Goal: Information Seeking & Learning: Learn about a topic

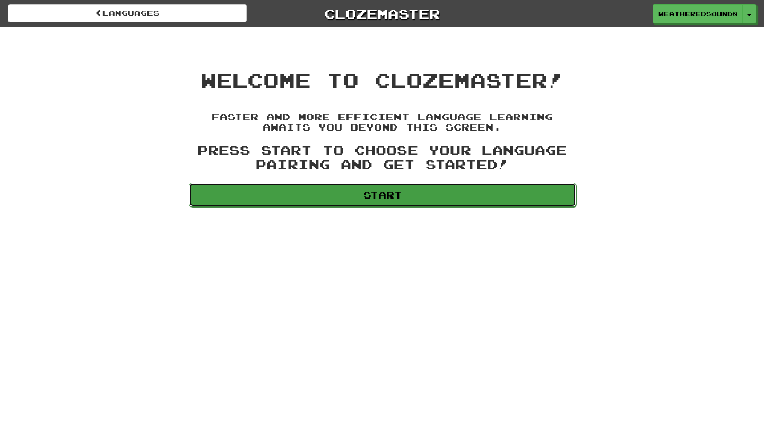
click at [388, 184] on link "Start" at bounding box center [382, 194] width 387 height 24
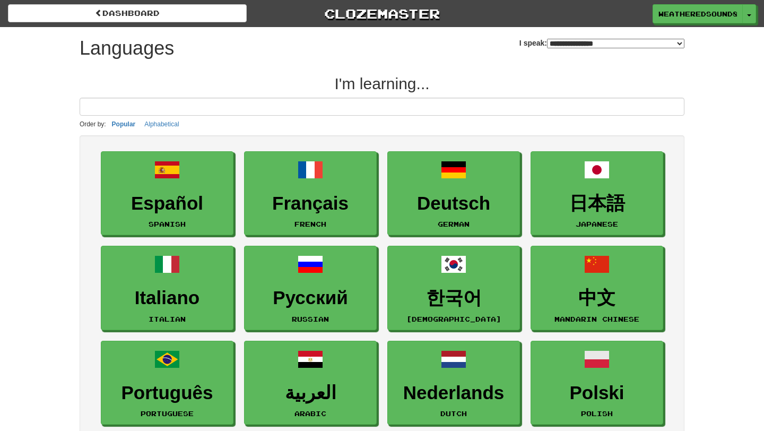
select select "*******"
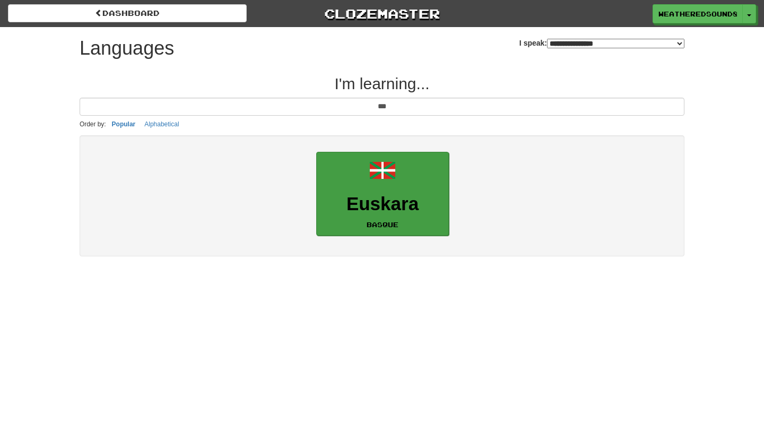
type input "***"
click at [368, 186] on link "Euskara Basque" at bounding box center [382, 194] width 133 height 84
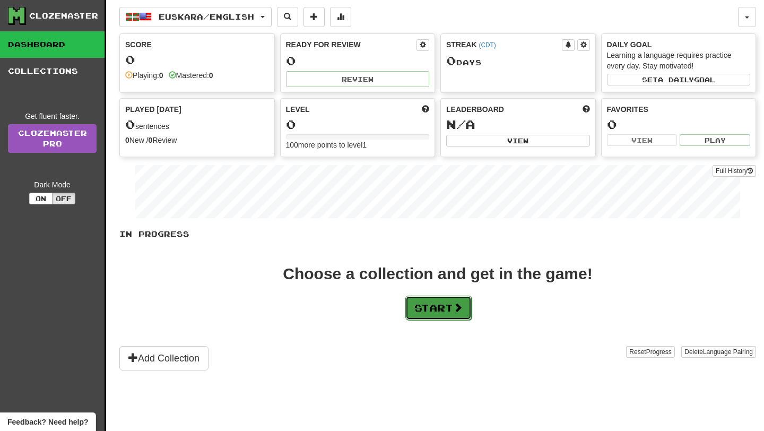
click at [432, 303] on button "Start" at bounding box center [438, 307] width 66 height 24
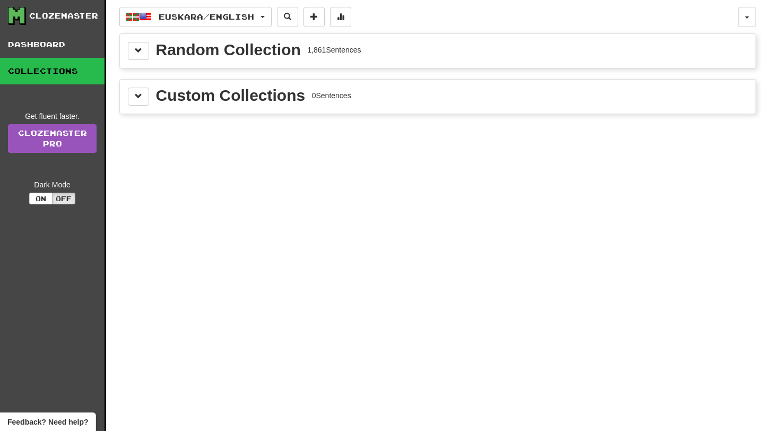
click at [302, 106] on div "Custom Collections 0 Sentences" at bounding box center [437, 97] width 635 height 34
click at [330, 55] on div "1,861 Sentences" at bounding box center [334, 50] width 54 height 11
click at [338, 46] on div "1,861 Sentences" at bounding box center [334, 50] width 54 height 11
click at [137, 49] on span at bounding box center [138, 50] width 7 height 7
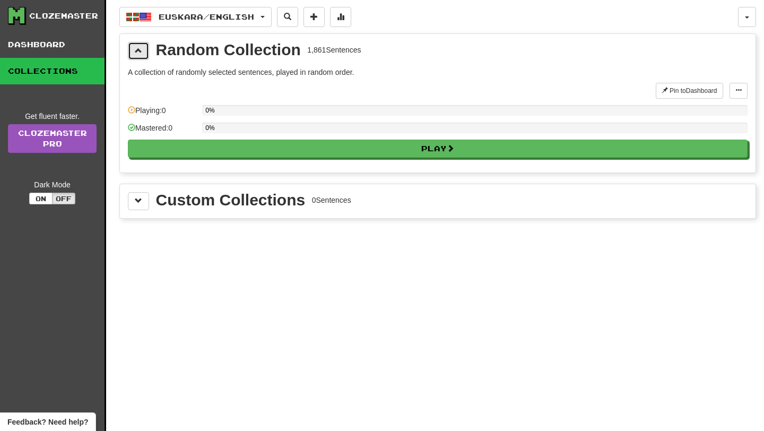
click at [137, 49] on span at bounding box center [138, 50] width 7 height 7
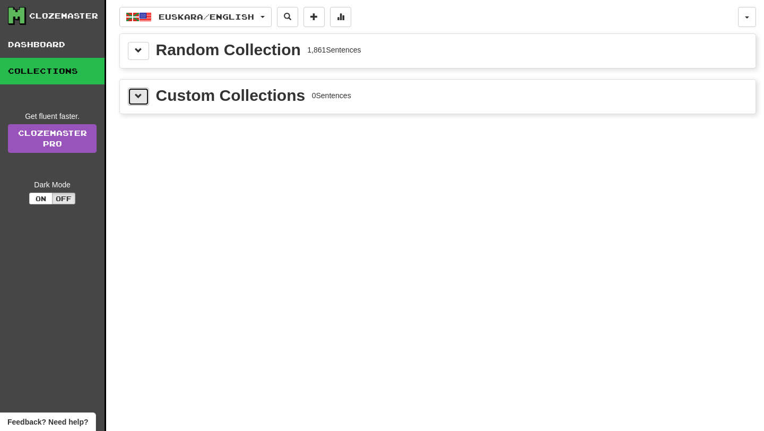
click at [139, 104] on button at bounding box center [138, 97] width 21 height 18
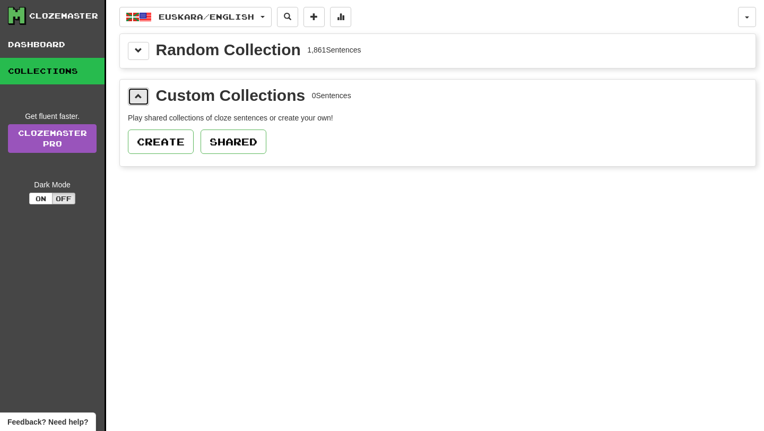
click at [139, 104] on button at bounding box center [138, 97] width 21 height 18
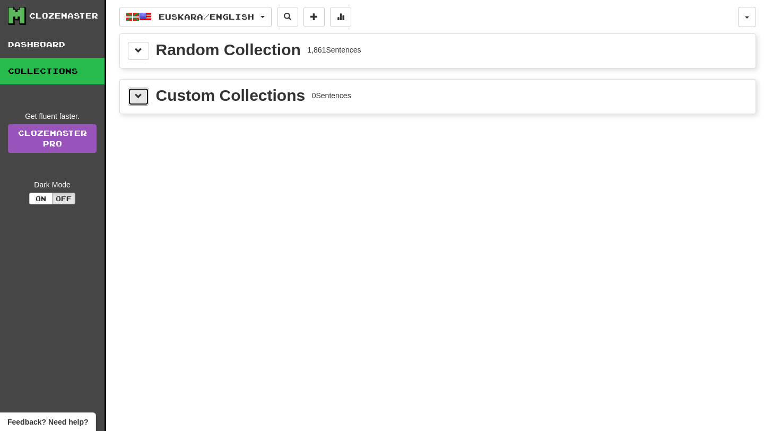
click at [139, 104] on button at bounding box center [138, 97] width 21 height 18
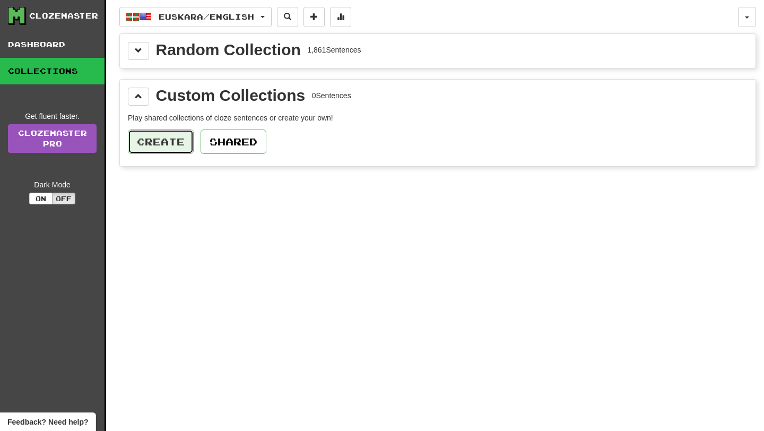
click at [144, 143] on button "Create" at bounding box center [161, 141] width 66 height 24
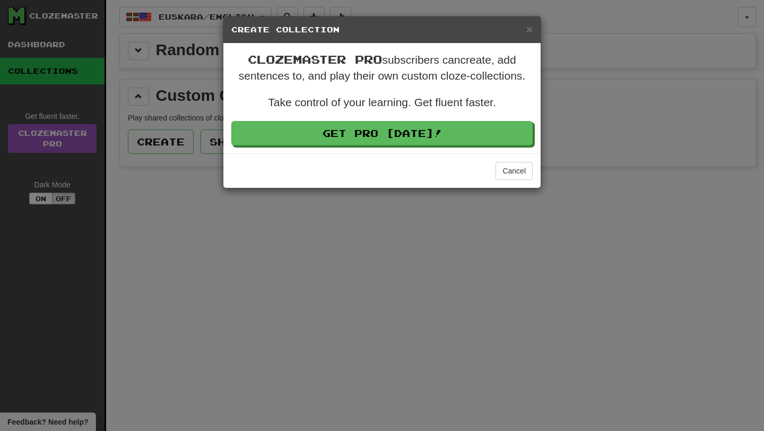
click at [519, 186] on div "Cancel" at bounding box center [381, 170] width 317 height 34
click at [519, 162] on button "Cancel" at bounding box center [513, 171] width 37 height 18
